Goal: Information Seeking & Learning: Learn about a topic

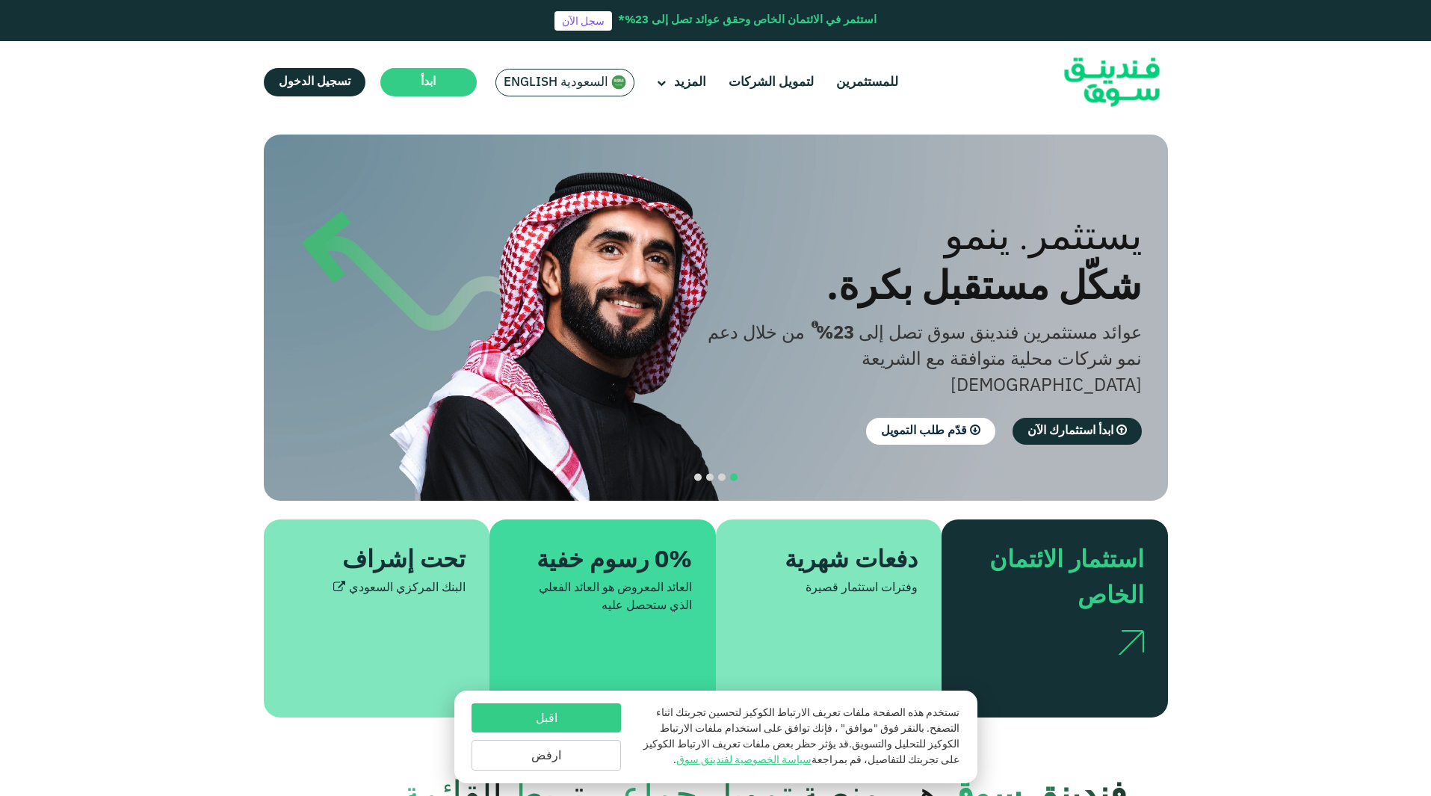
click at [533, 84] on span "السعودية English" at bounding box center [555, 82] width 105 height 17
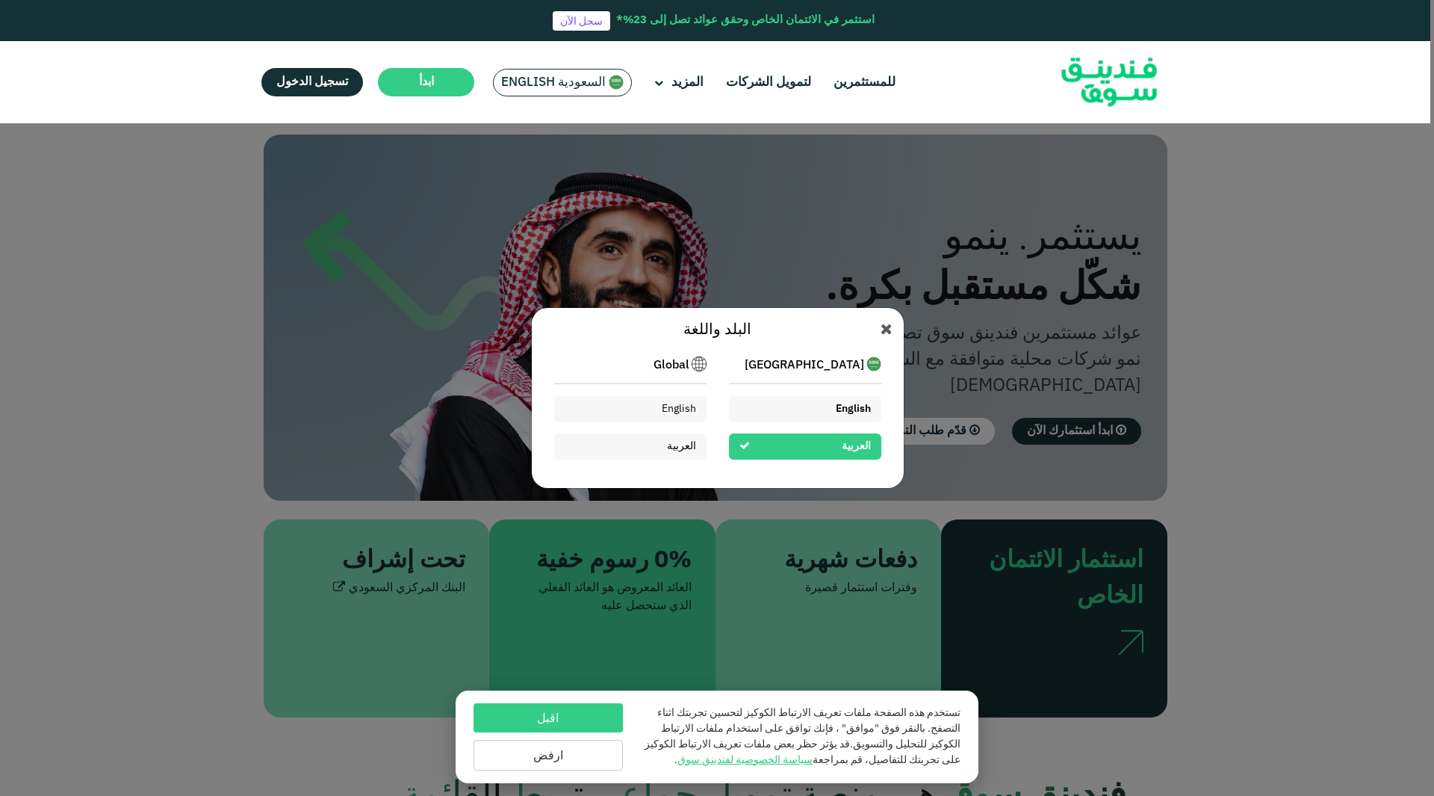
click at [855, 406] on span "English" at bounding box center [853, 408] width 35 height 10
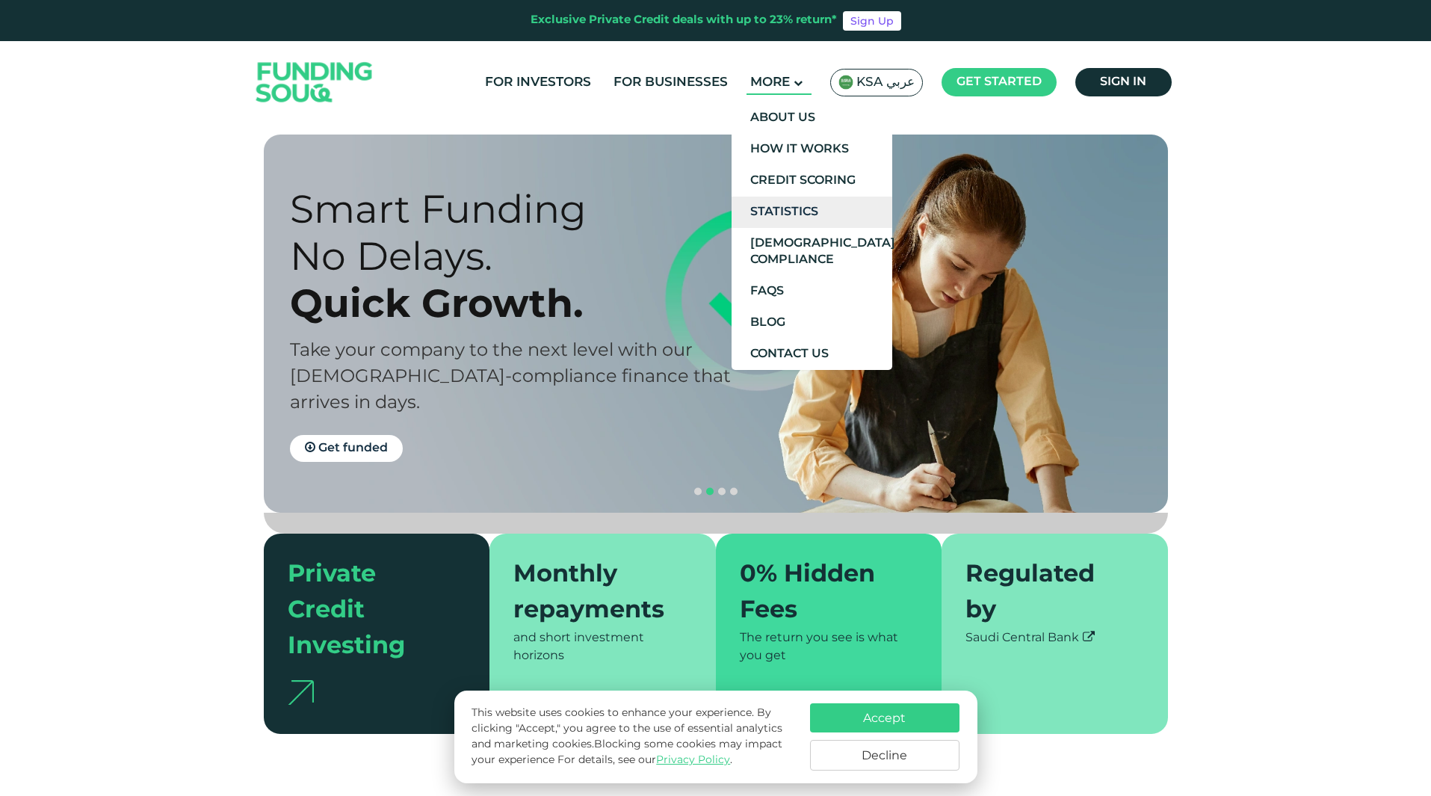
click at [816, 205] on link "Statistics" at bounding box center [811, 211] width 161 height 31
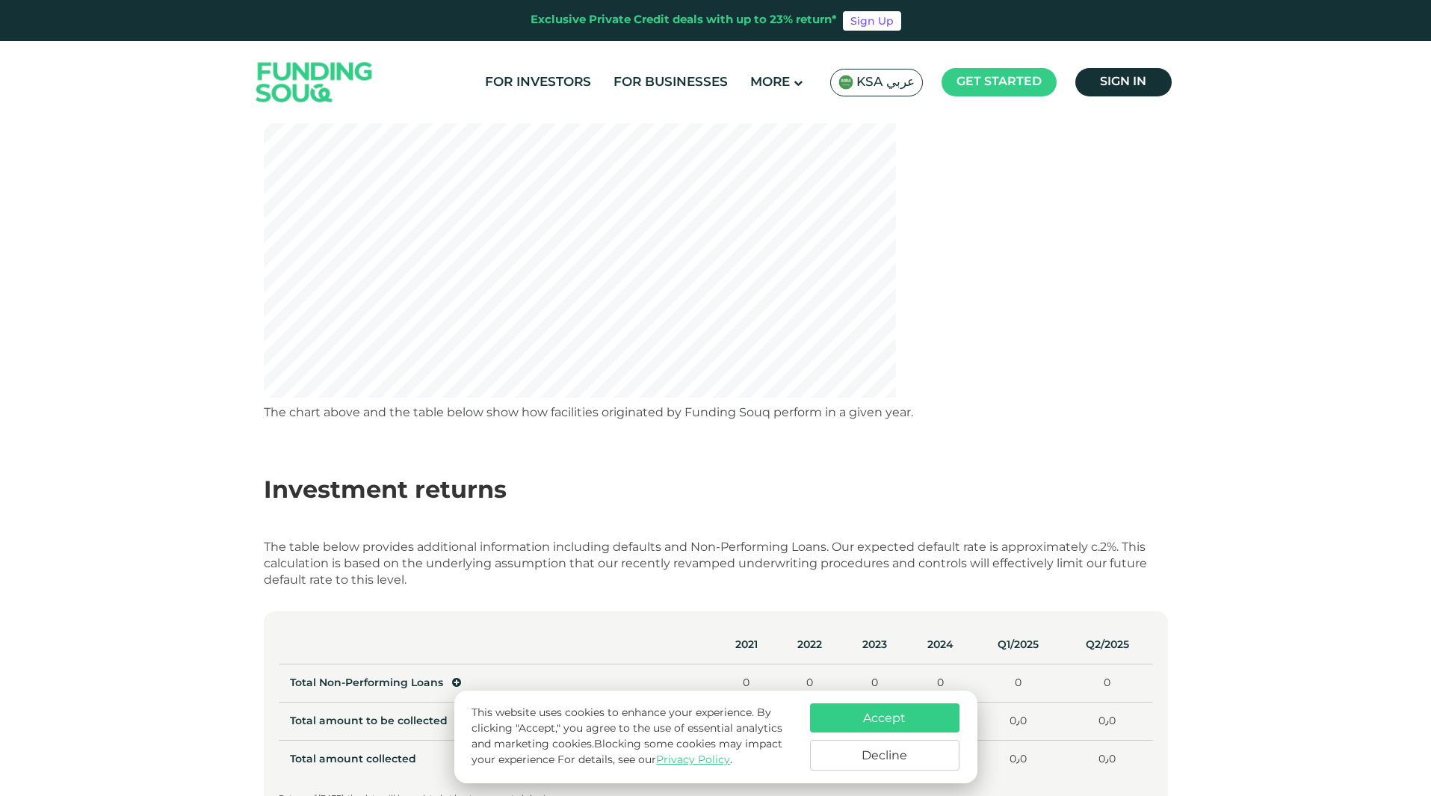
scroll to position [329, 0]
click at [860, 711] on button "Accept" at bounding box center [884, 717] width 149 height 29
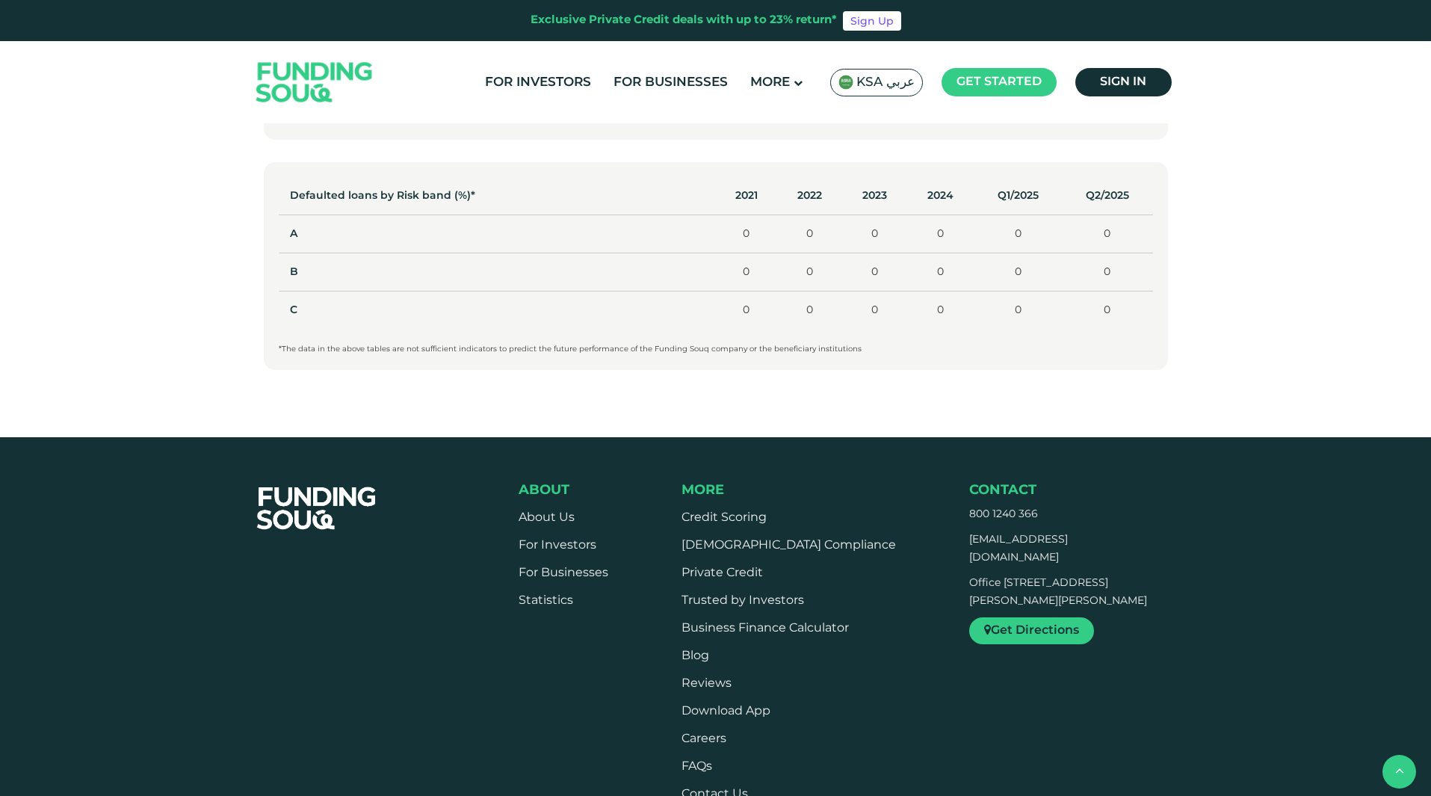
scroll to position [1016, 0]
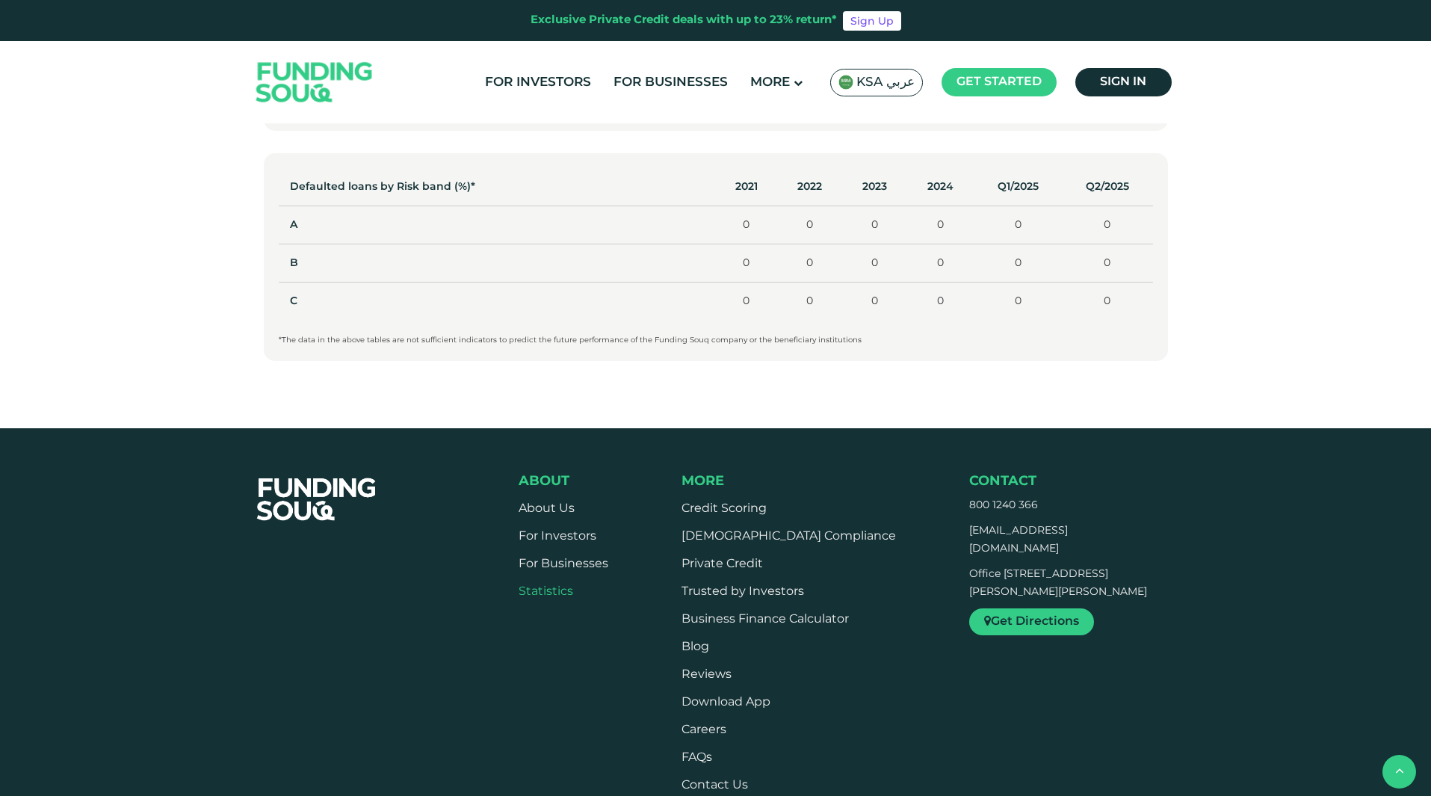
click at [550, 593] on link "Statistics" at bounding box center [545, 591] width 55 height 11
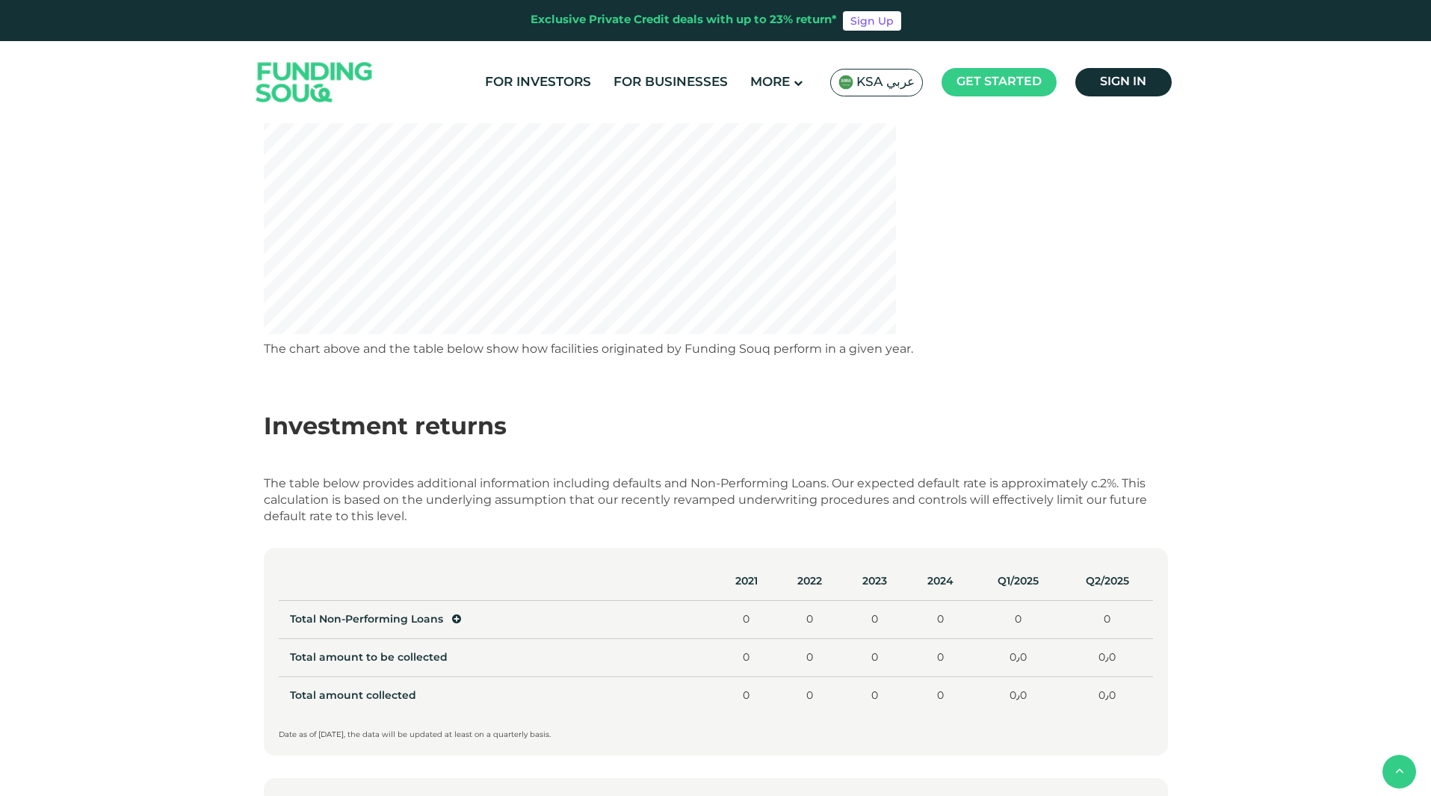
scroll to position [418, 0]
